Goal: Transaction & Acquisition: Purchase product/service

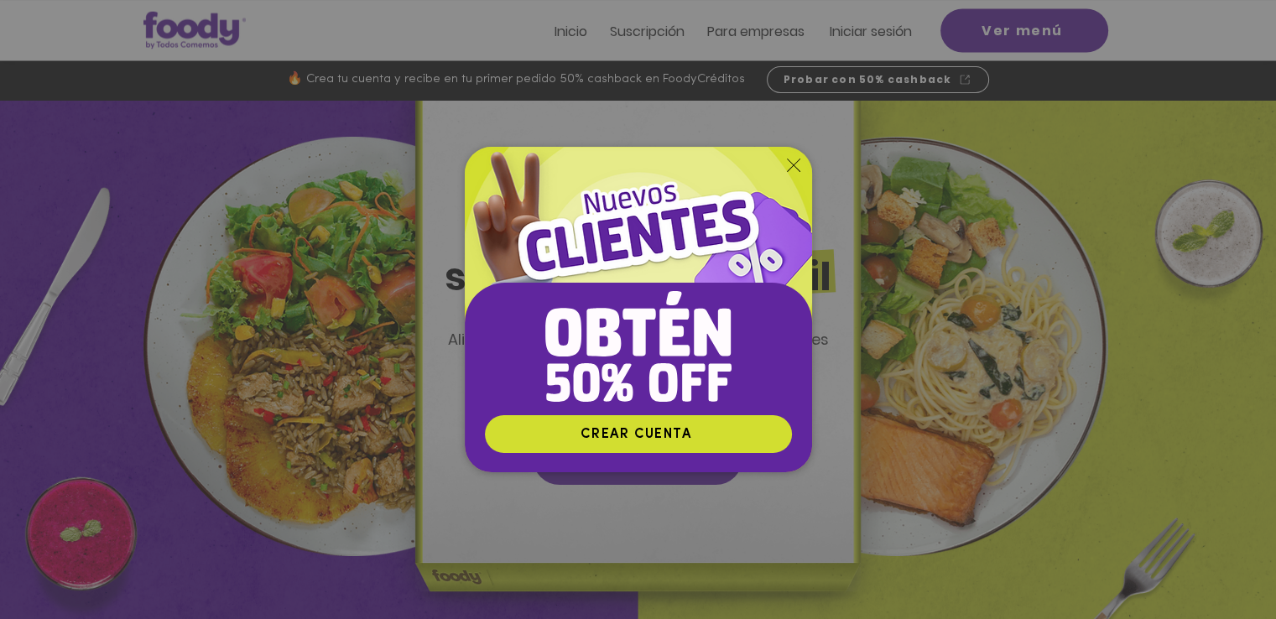
click at [794, 165] on icon "Volver al sitio" at bounding box center [793, 165] width 13 height 13
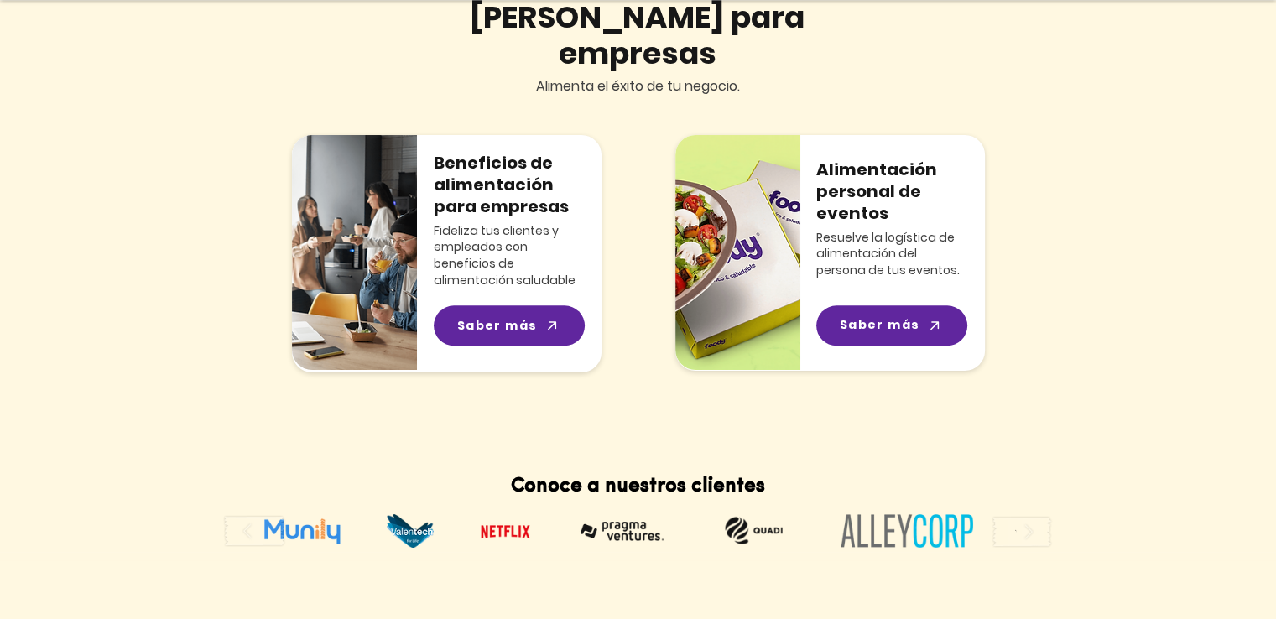
scroll to position [1352, 0]
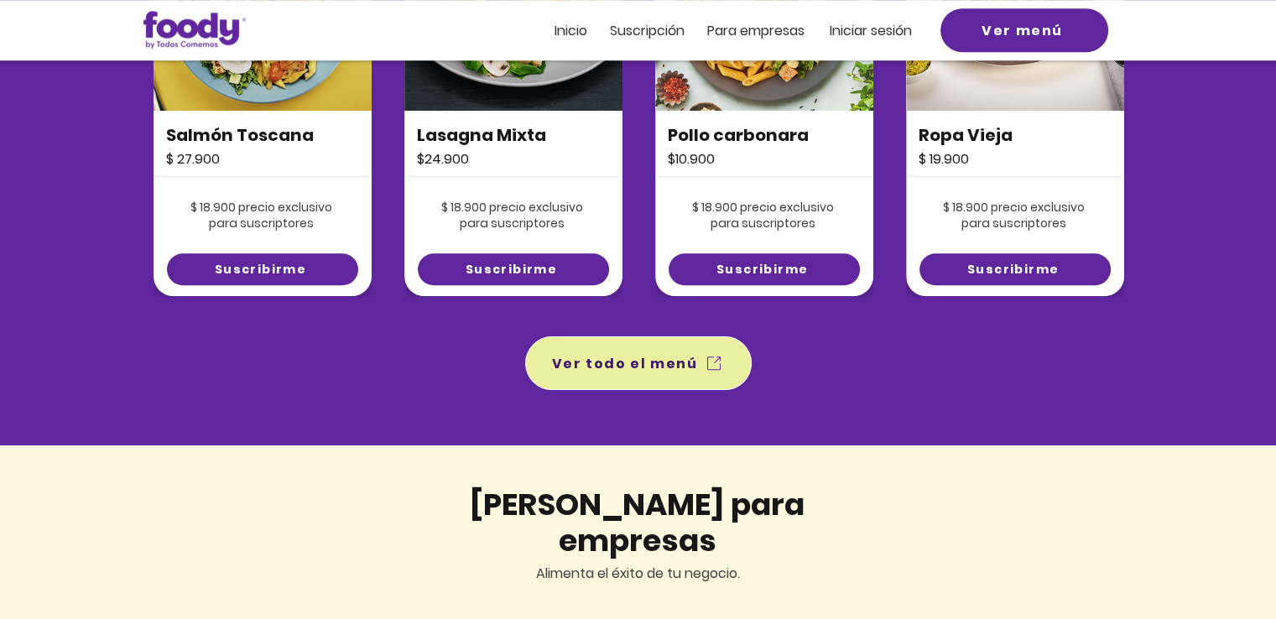
click at [696, 347] on span "Ver todo el menú" at bounding box center [639, 363] width 220 height 47
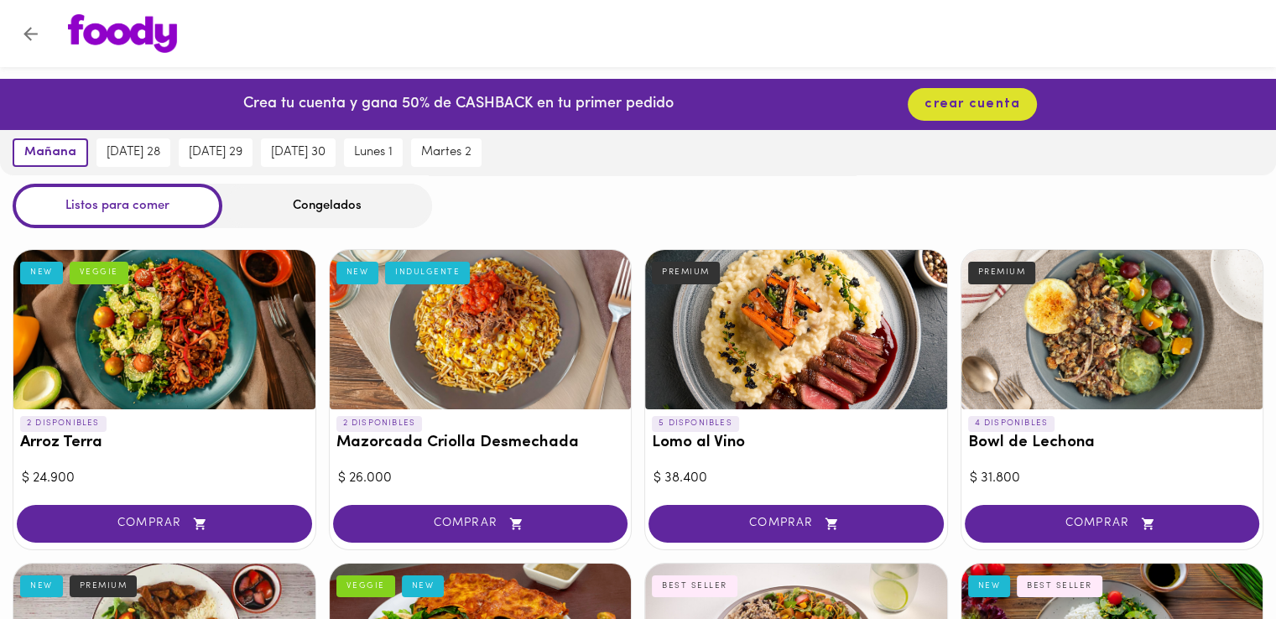
click at [347, 211] on div "Congelados" at bounding box center [327, 206] width 210 height 44
